Goal: Communication & Community: Answer question/provide support

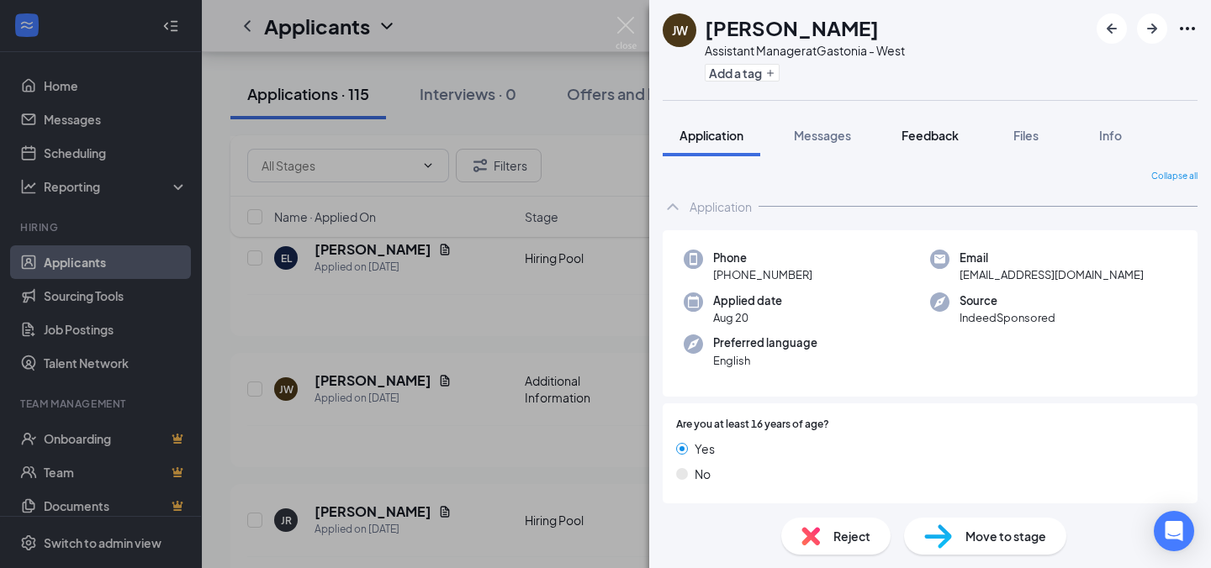
scroll to position [210, 0]
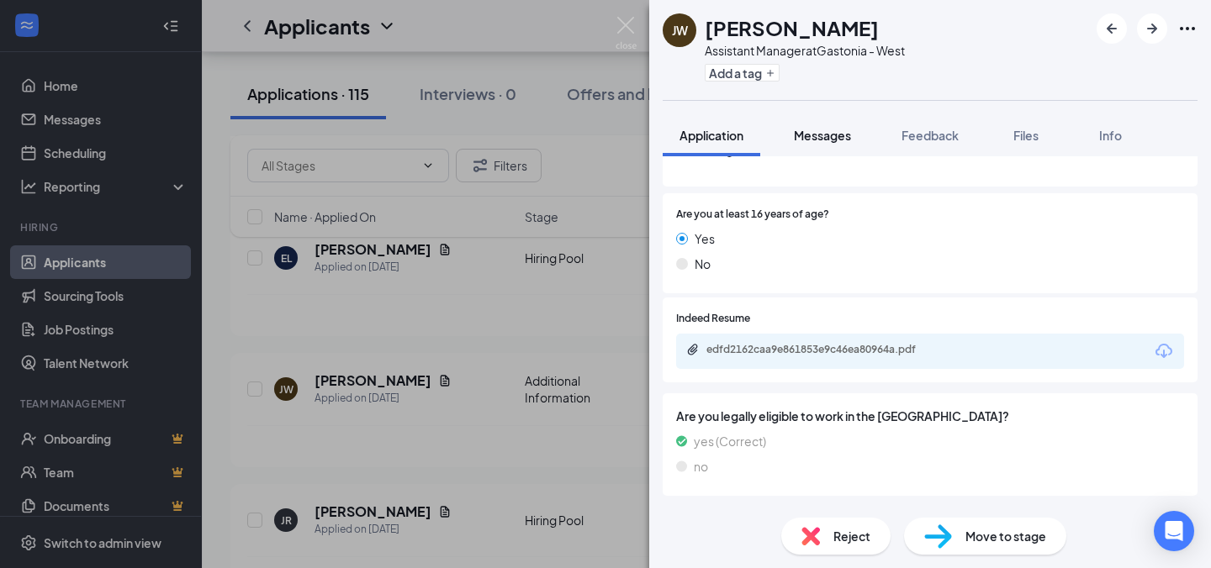
click at [831, 150] on button "Messages" at bounding box center [822, 135] width 91 height 42
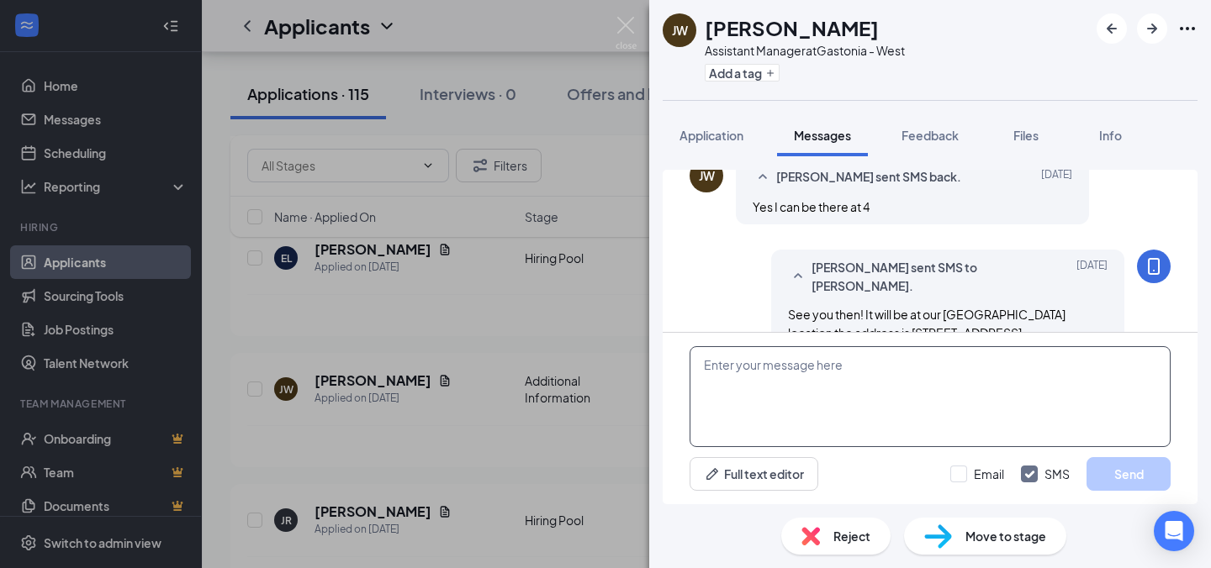
click at [791, 434] on textarea at bounding box center [930, 396] width 481 height 101
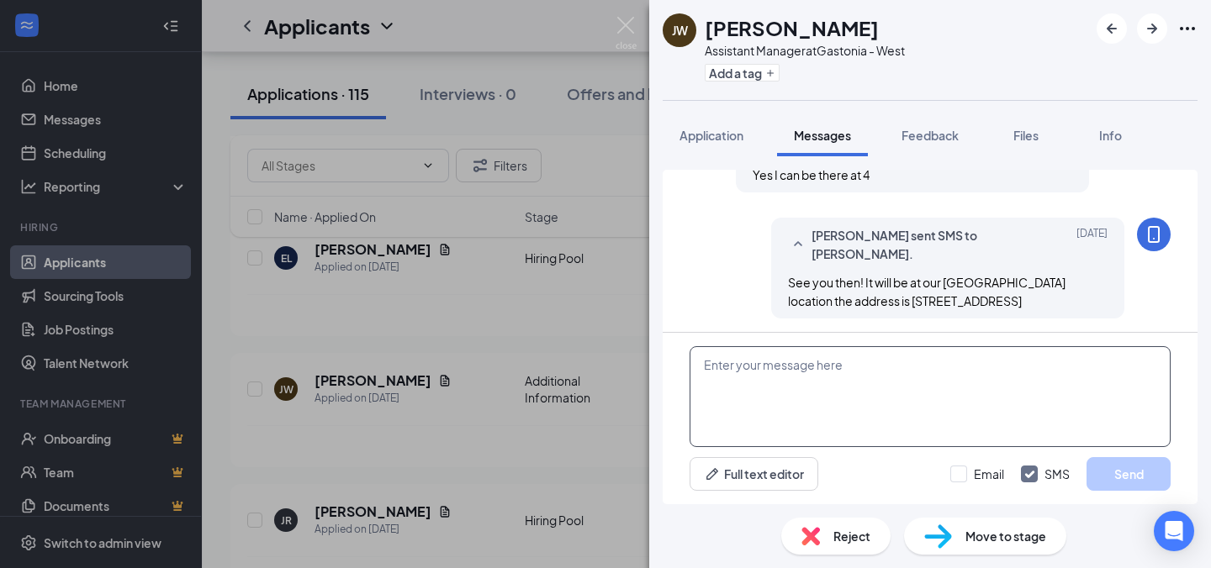
scroll to position [902, 0]
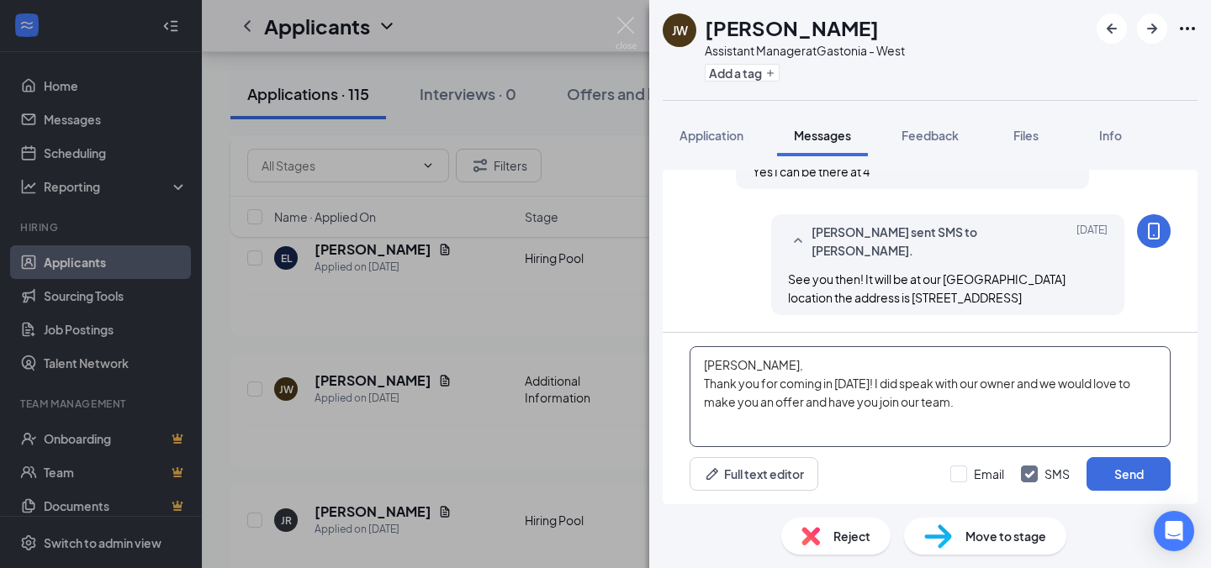
click at [807, 400] on textarea "[PERSON_NAME], Thank you for coming in [DATE]! I did speak with our owner and w…" at bounding box center [930, 396] width 481 height 101
click at [1006, 407] on textarea "[PERSON_NAME], Thank you for coming in [DATE]! I did speak with our owner and w…" at bounding box center [930, 396] width 481 height 101
click at [807, 403] on textarea "[PERSON_NAME], Thank you for coming in [DATE]! I did speak with our owner and w…" at bounding box center [930, 396] width 481 height 101
drag, startPoint x: 953, startPoint y: 401, endPoint x: 803, endPoint y: 409, distance: 149.9
click at [803, 409] on textarea "[PERSON_NAME], Thank you for coming in [DATE]! I did speak with our owner and w…" at bounding box center [930, 396] width 481 height 101
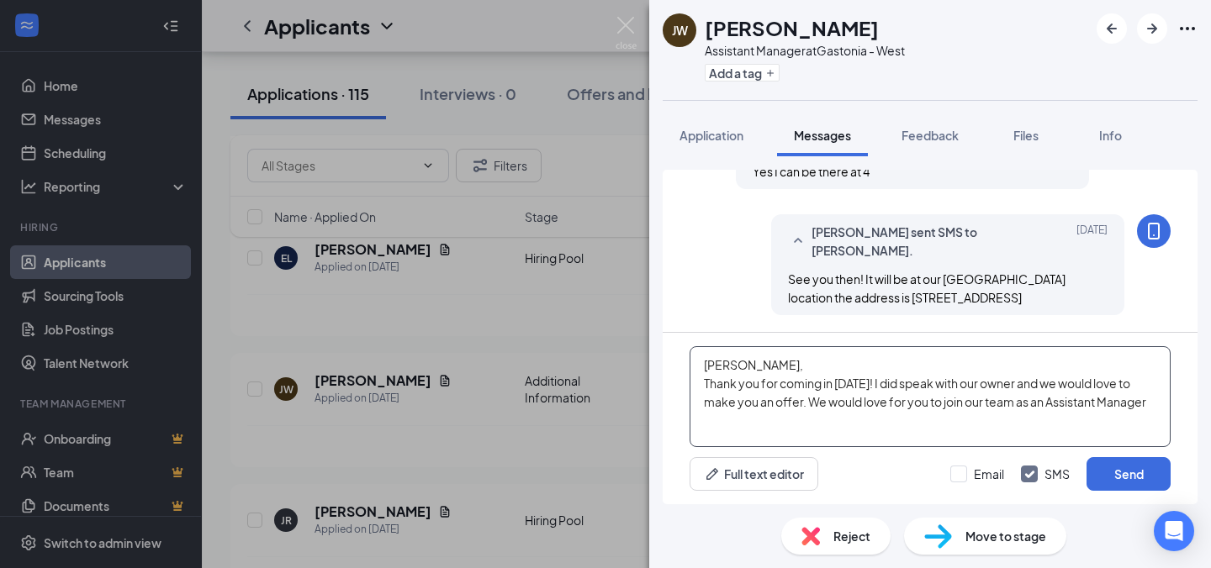
click at [801, 402] on textarea "[PERSON_NAME], Thank you for coming in [DATE]! I did speak with our owner and w…" at bounding box center [930, 396] width 481 height 101
click at [1155, 397] on textarea "[PERSON_NAME], Thank you for coming in [DATE]! I did speak with our owner and w…" at bounding box center [930, 396] width 481 height 101
click at [1060, 385] on textarea "[PERSON_NAME], Thank you for coming in [DATE]! I did speak with our owner and w…" at bounding box center [930, 396] width 481 height 101
drag, startPoint x: 1030, startPoint y: 404, endPoint x: 1092, endPoint y: 419, distance: 64.0
click at [1092, 419] on textarea "[PERSON_NAME], Thank you for coming in [DATE]! I did speak with our owner and w…" at bounding box center [930, 396] width 481 height 101
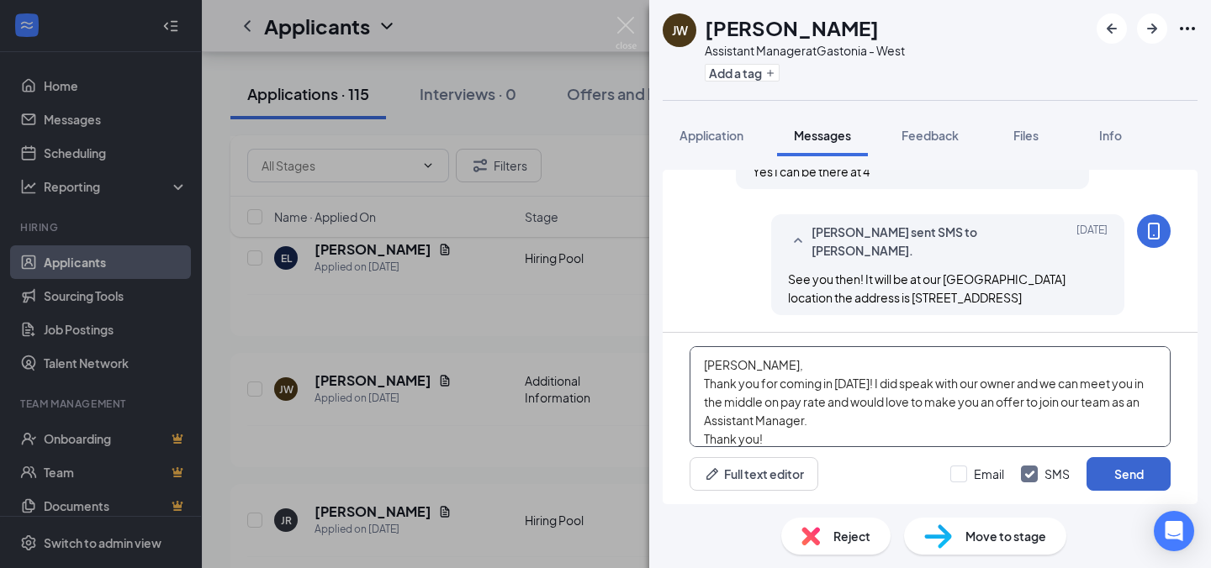
type textarea "[PERSON_NAME], Thank you for coming in [DATE]! I did speak with our owner and w…"
click at [1113, 476] on button "Send" at bounding box center [1128, 474] width 84 height 34
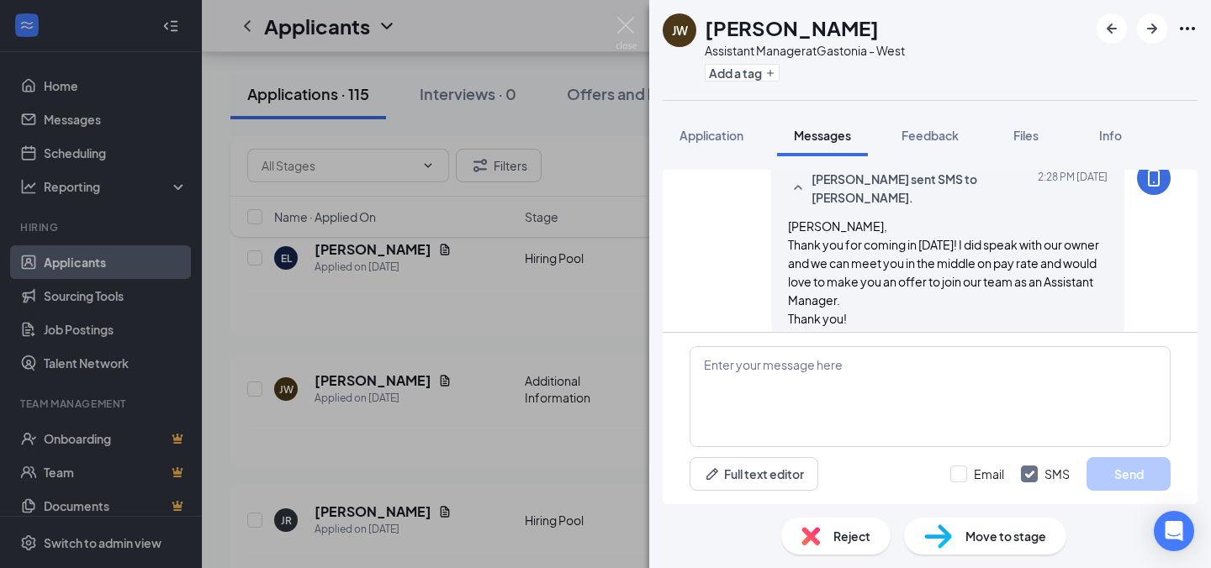
scroll to position [1102, 0]
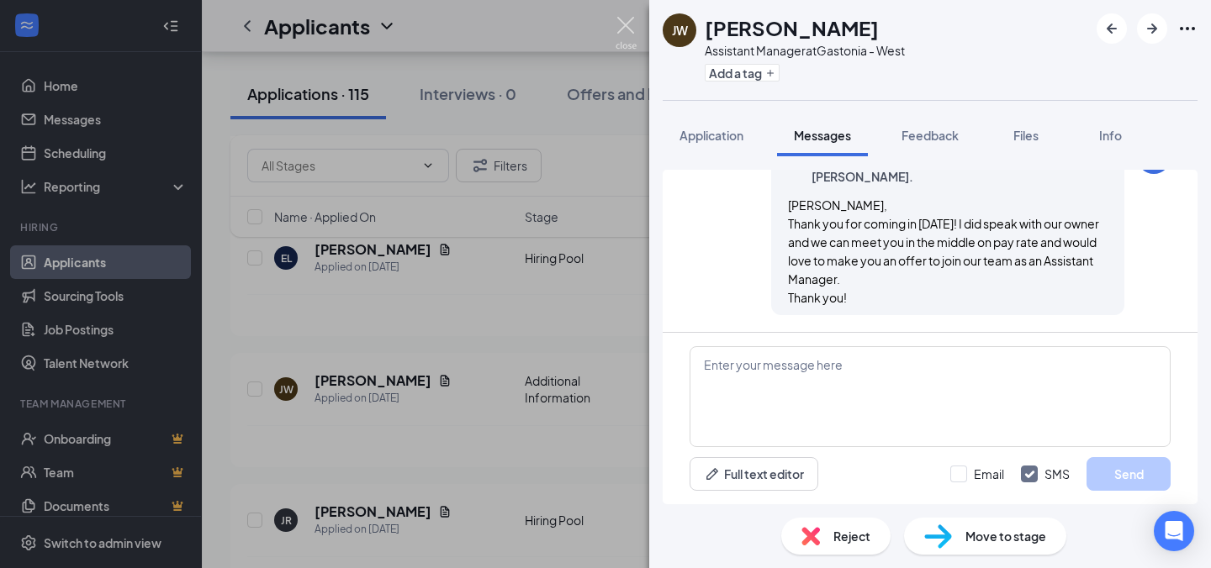
click at [626, 27] on img at bounding box center [626, 33] width 21 height 33
